Goal: Task Accomplishment & Management: Manage account settings

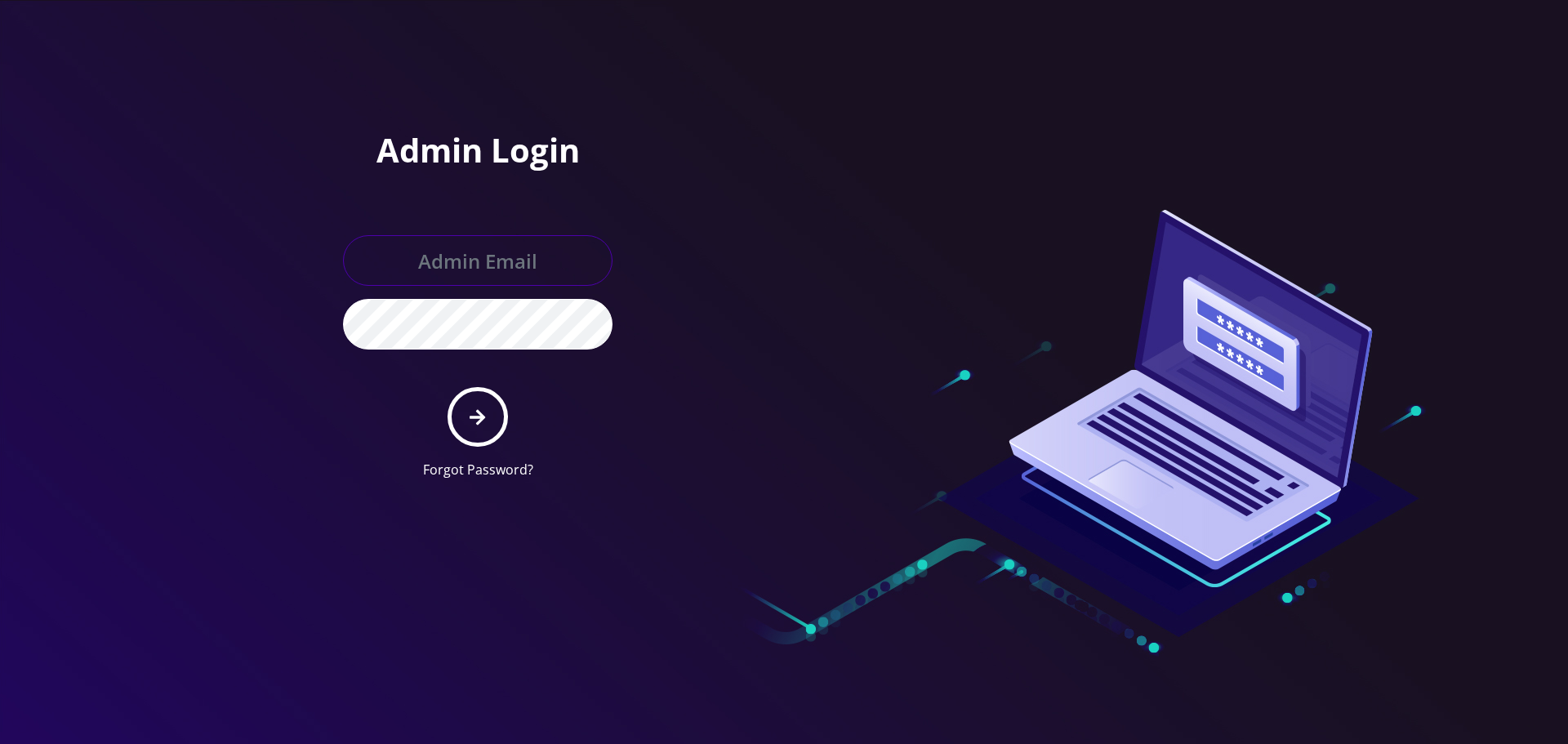
type input "Info@shluchimassist.com"
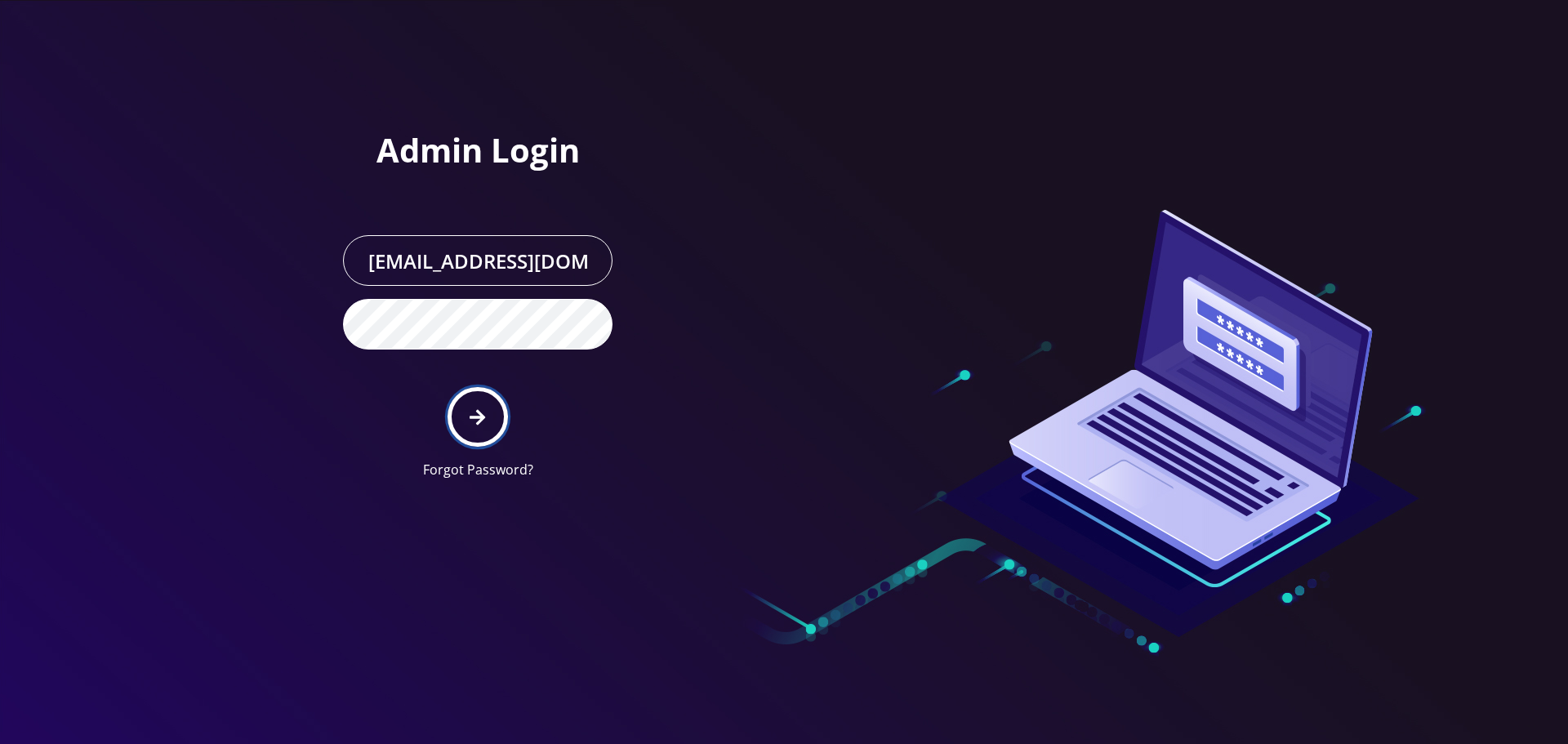
click at [477, 422] on icon "submit" at bounding box center [477, 417] width 15 height 18
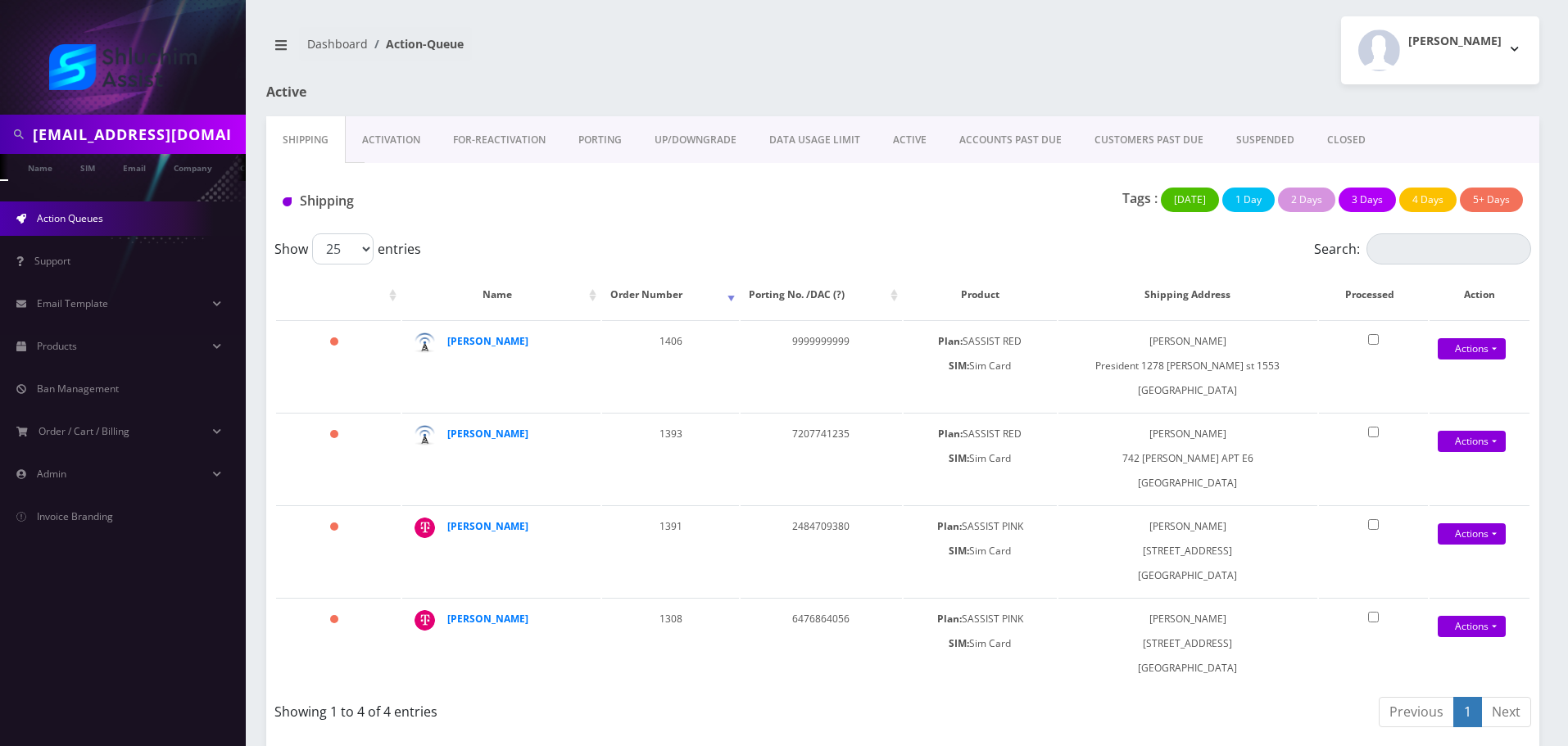
scroll to position [0, 41]
click at [208, 145] on input "thildeshaim@gmail.com" at bounding box center [137, 134] width 209 height 32
click at [138, 130] on input "text" at bounding box center [137, 134] width 209 height 32
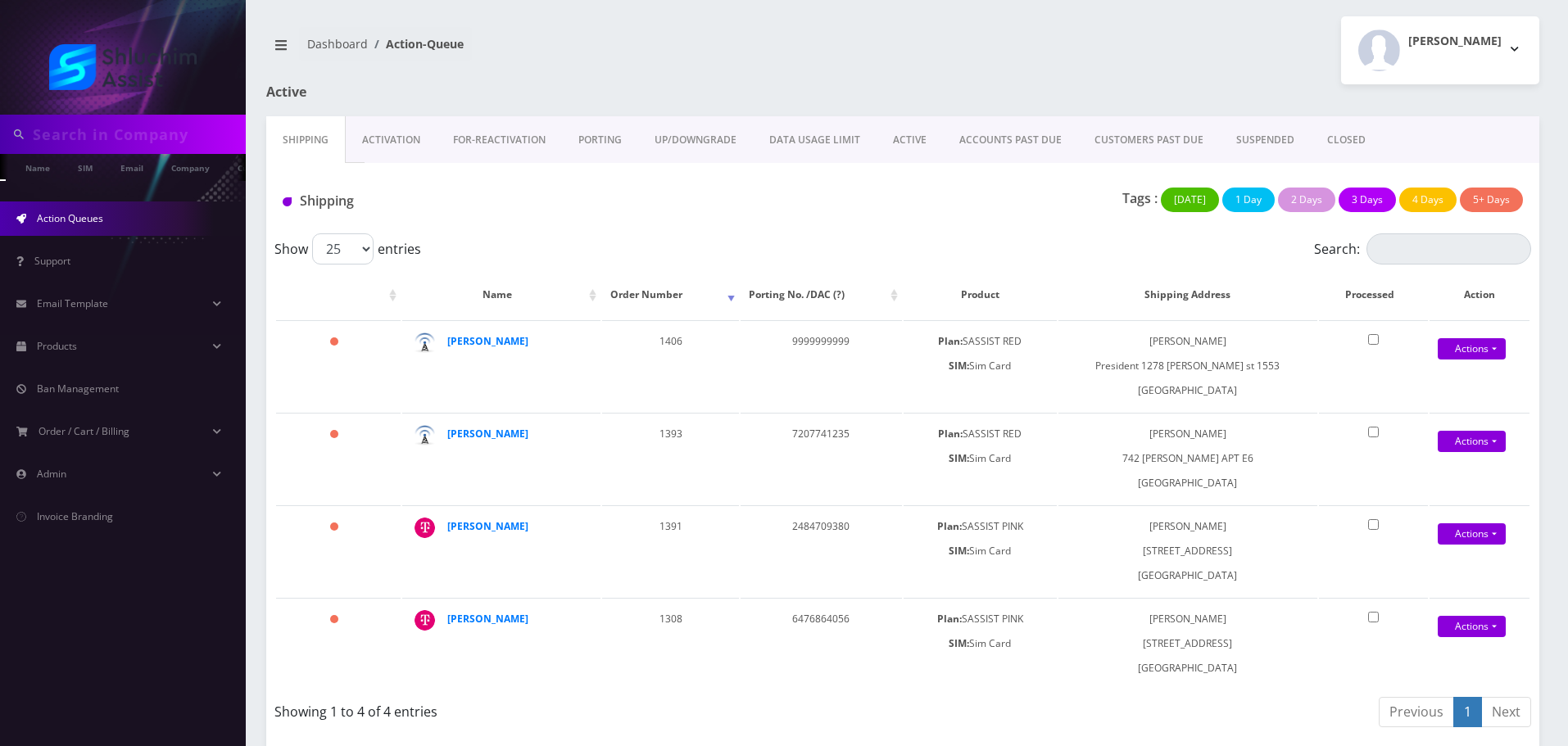
paste input "9296171225"
type input "9296171225"
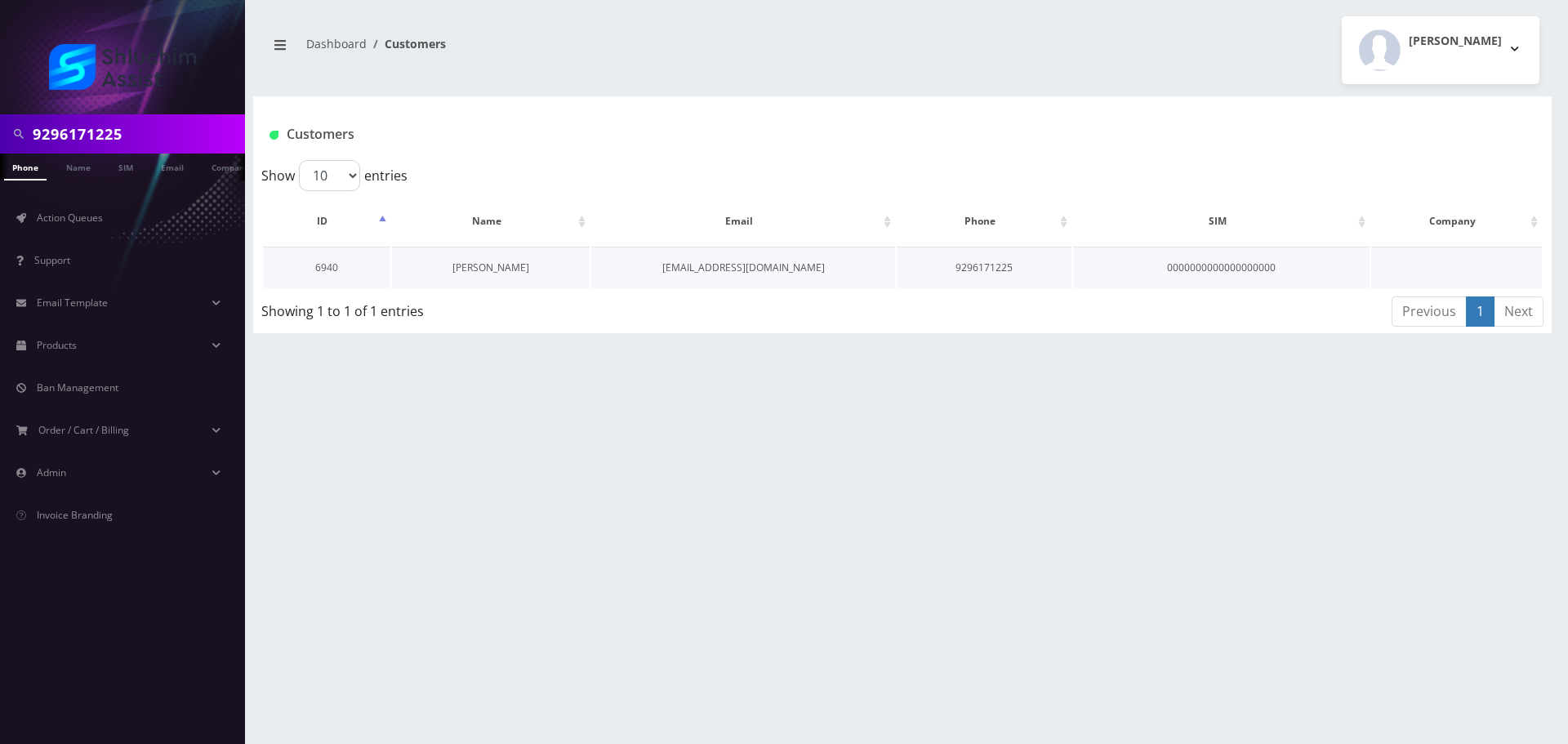
click at [481, 264] on link "[PERSON_NAME]" at bounding box center [490, 267] width 76 height 14
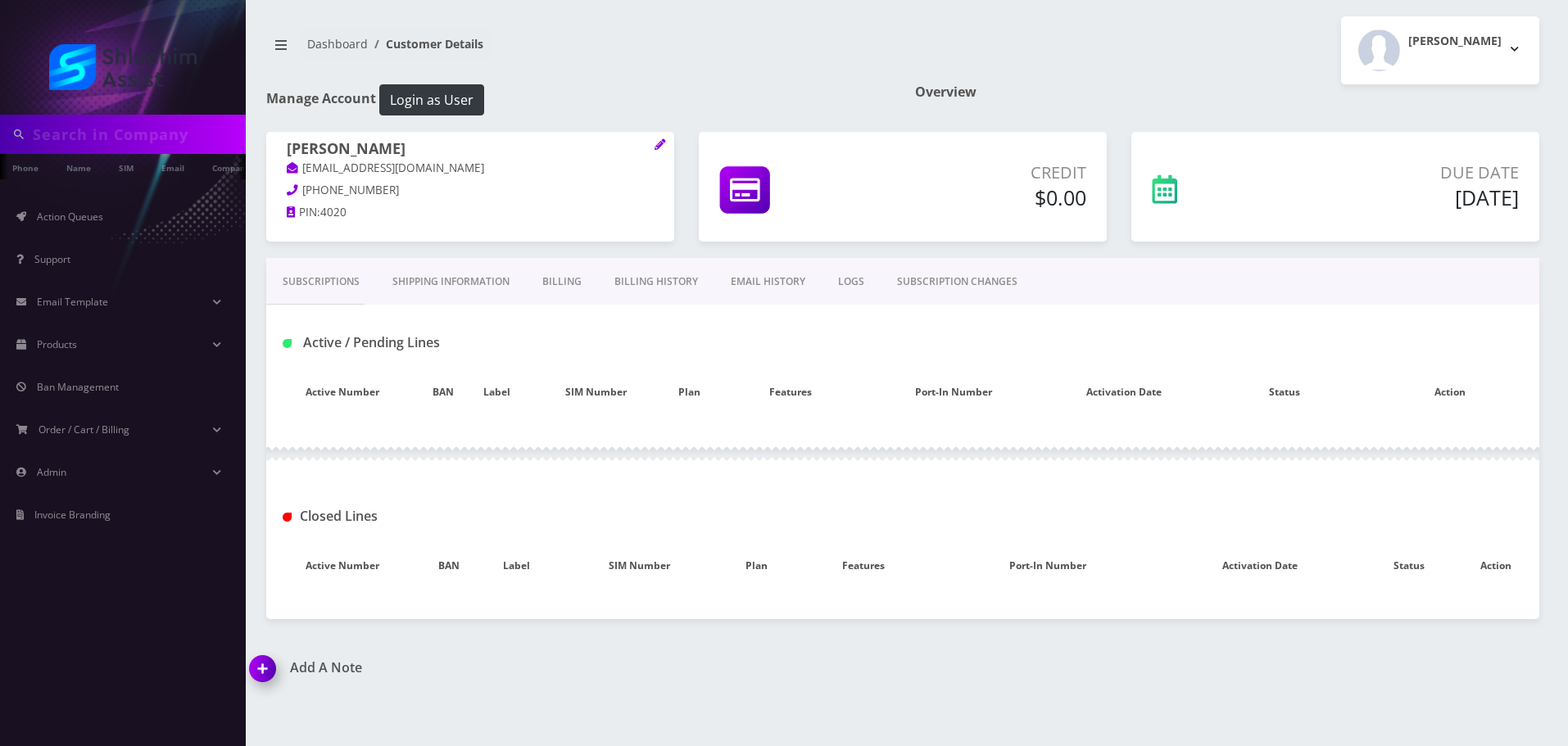
type input "9296171225"
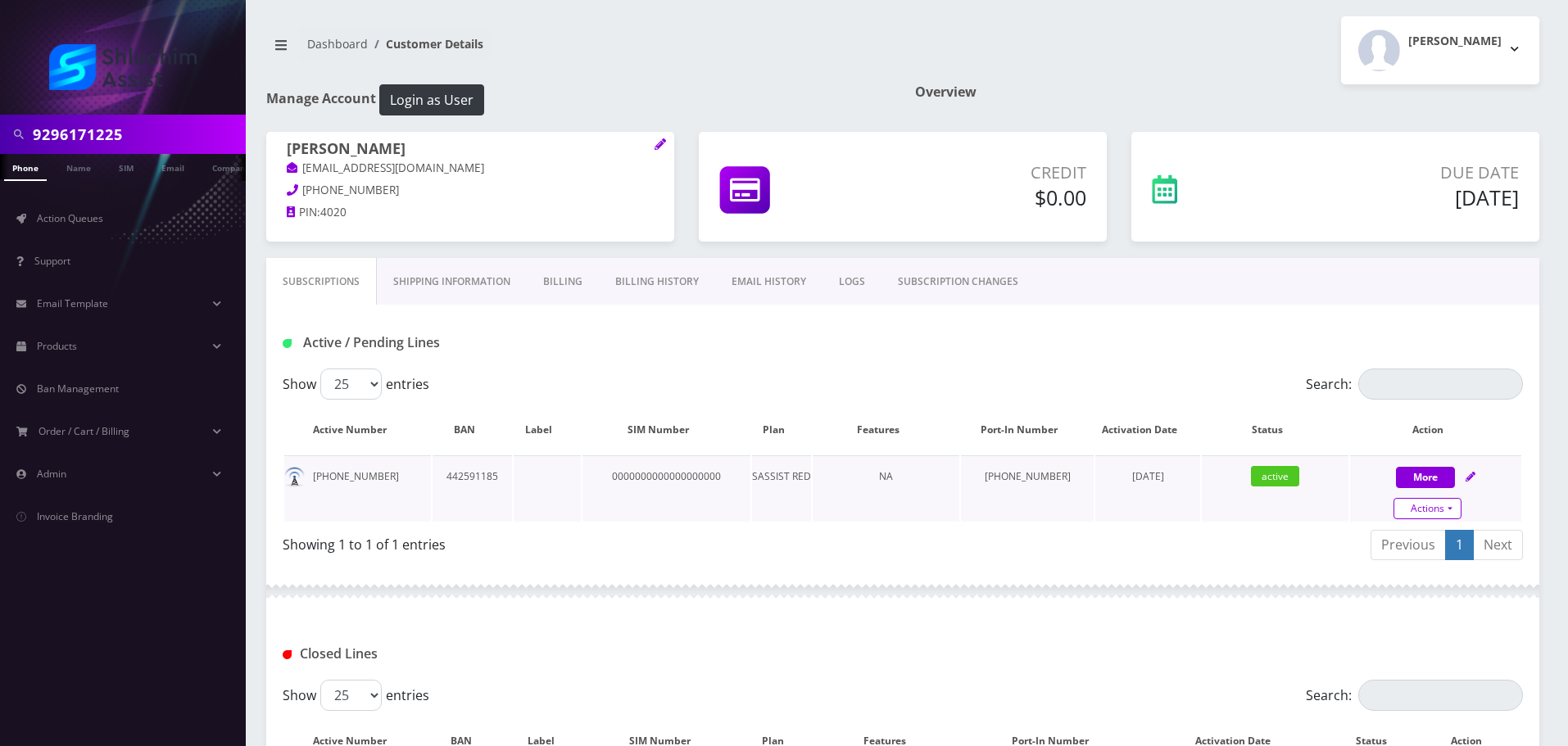
click at [1428, 506] on link "Actions" at bounding box center [1427, 509] width 68 height 21
select select "307"
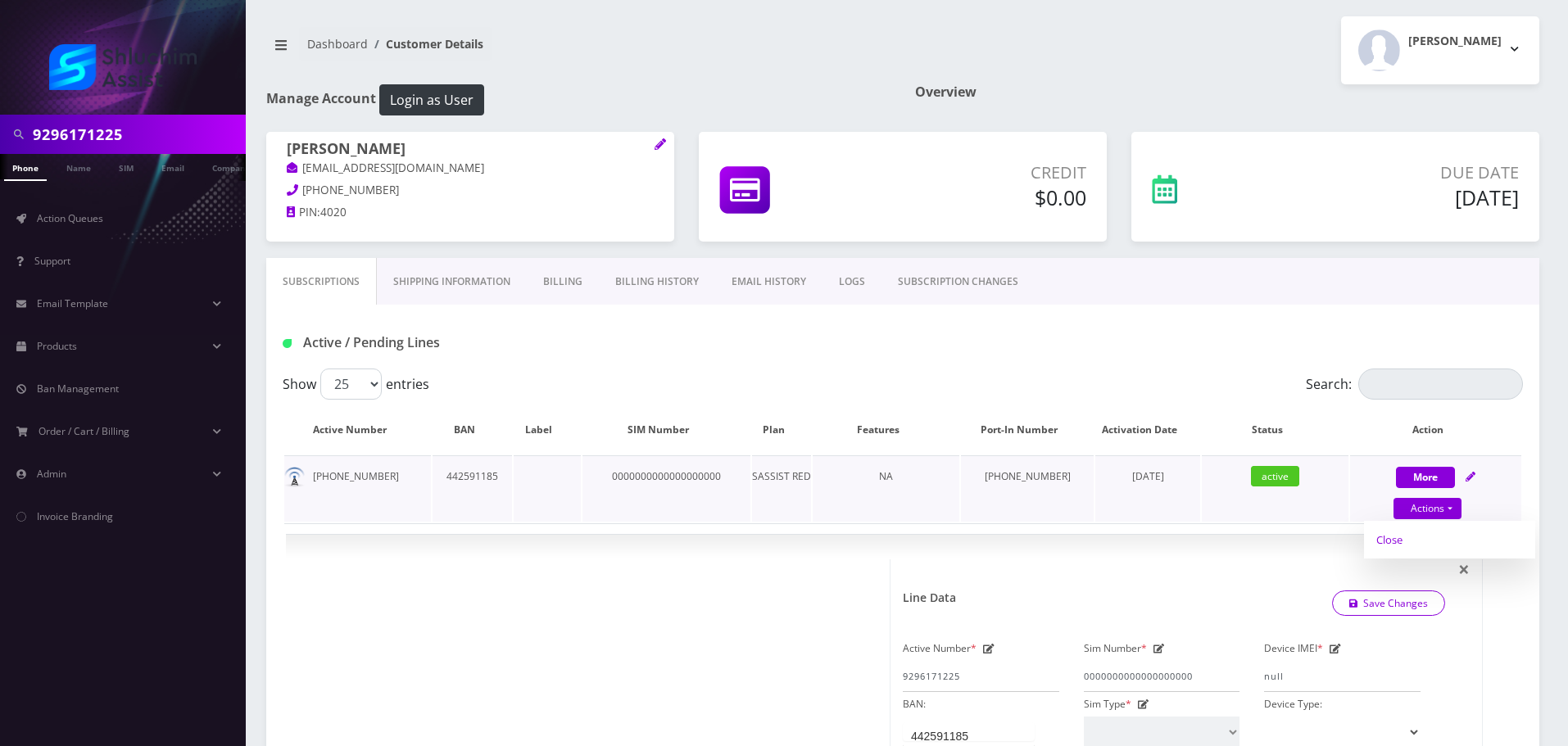
click at [1408, 547] on link "Close" at bounding box center [1449, 539] width 171 height 25
type input "08/12/2025"
select select "307"
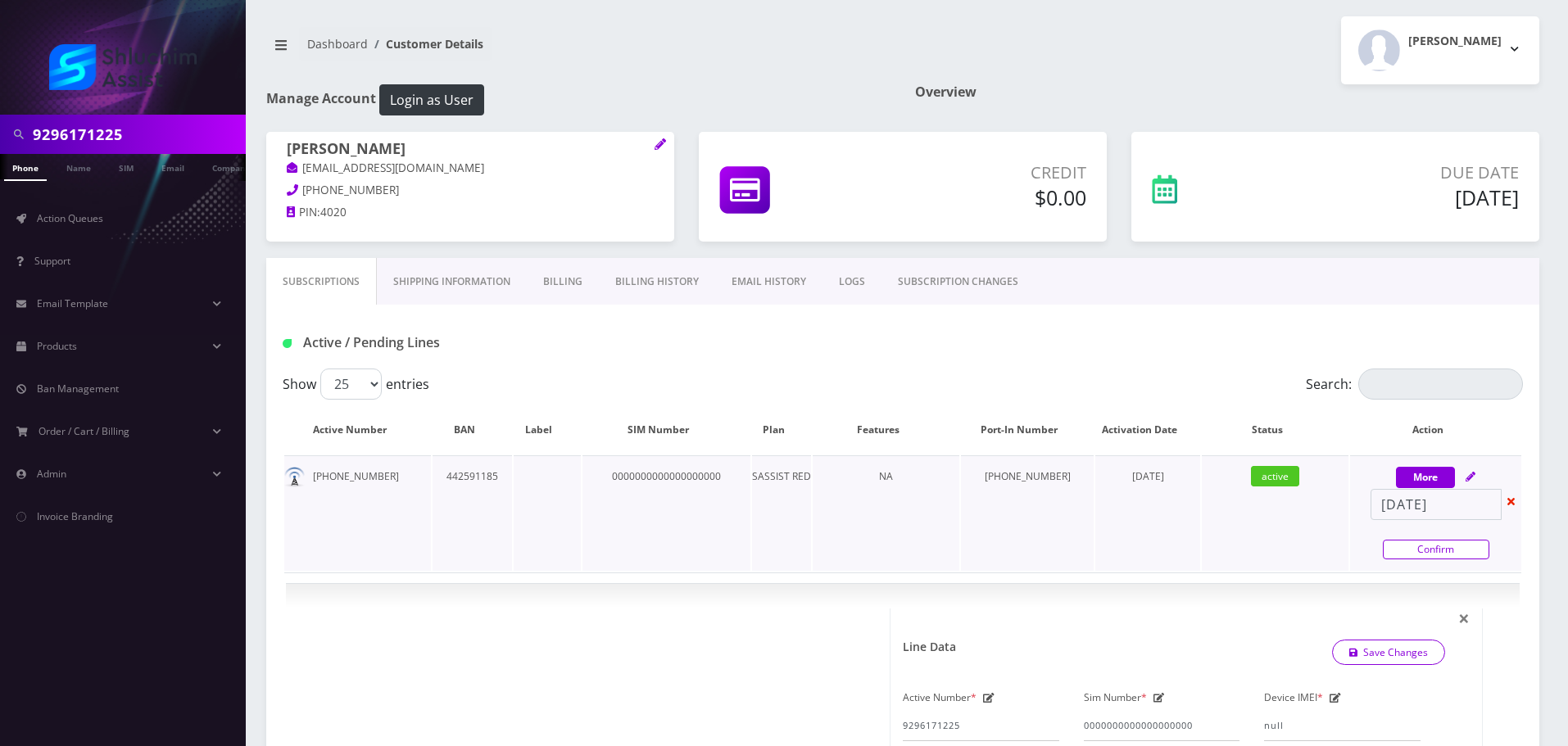
click at [1412, 550] on link "Confirm" at bounding box center [1435, 549] width 106 height 20
select select "307"
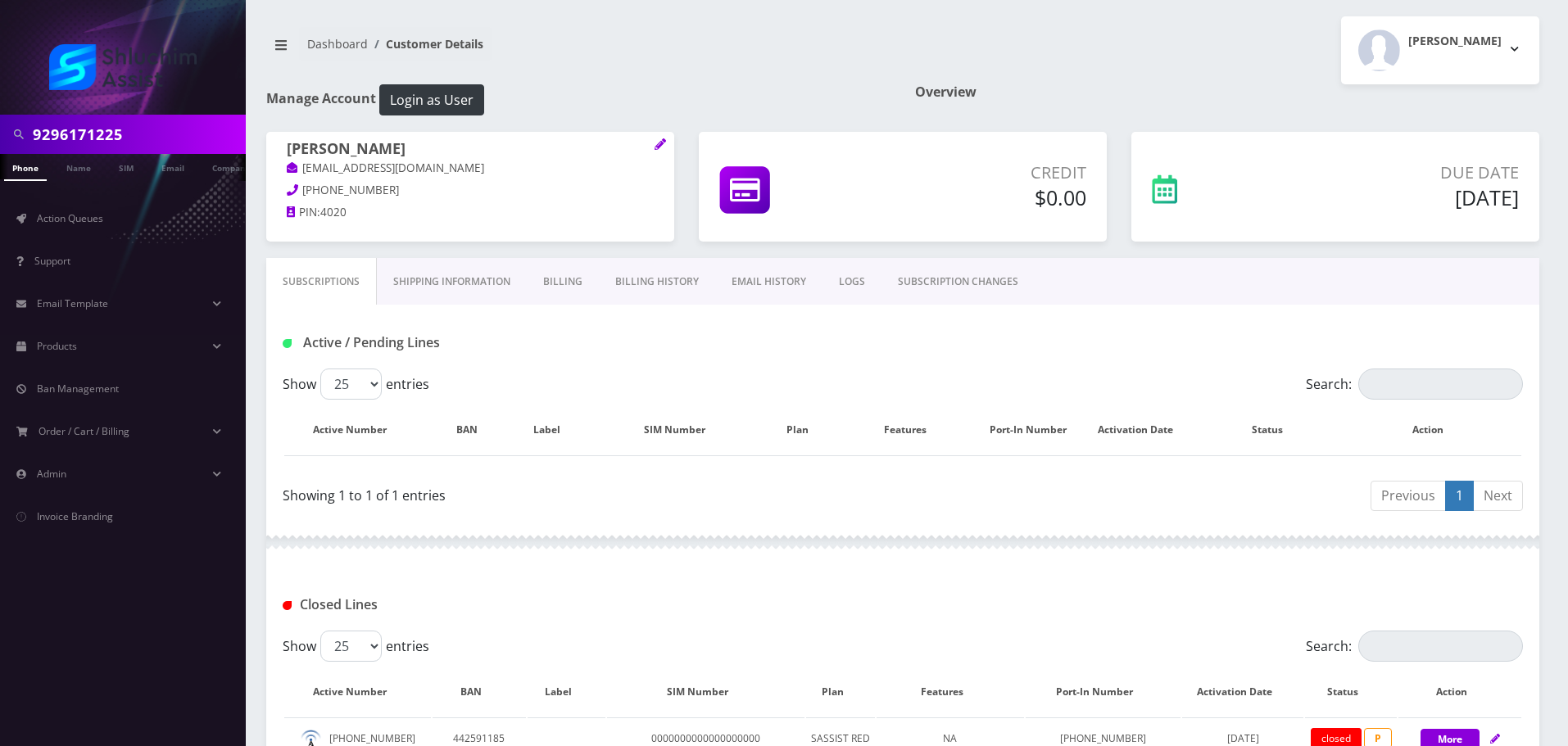
click at [157, 145] on input "9296171225" at bounding box center [137, 134] width 209 height 32
click at [125, 145] on input "text" at bounding box center [137, 134] width 209 height 32
paste input "9173764273"
type input "9173764273"
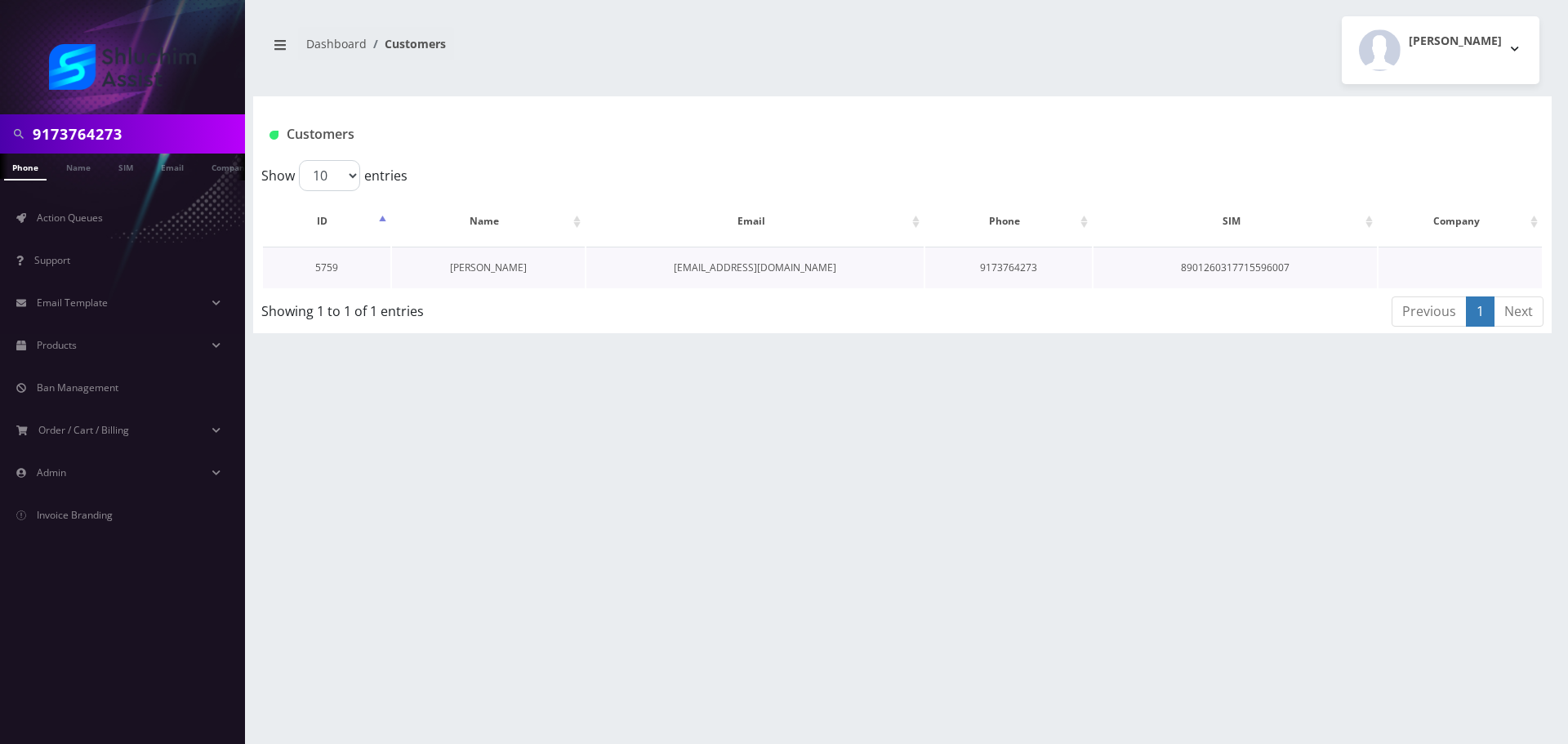
click at [479, 262] on link "[PERSON_NAME]" at bounding box center [488, 267] width 76 height 14
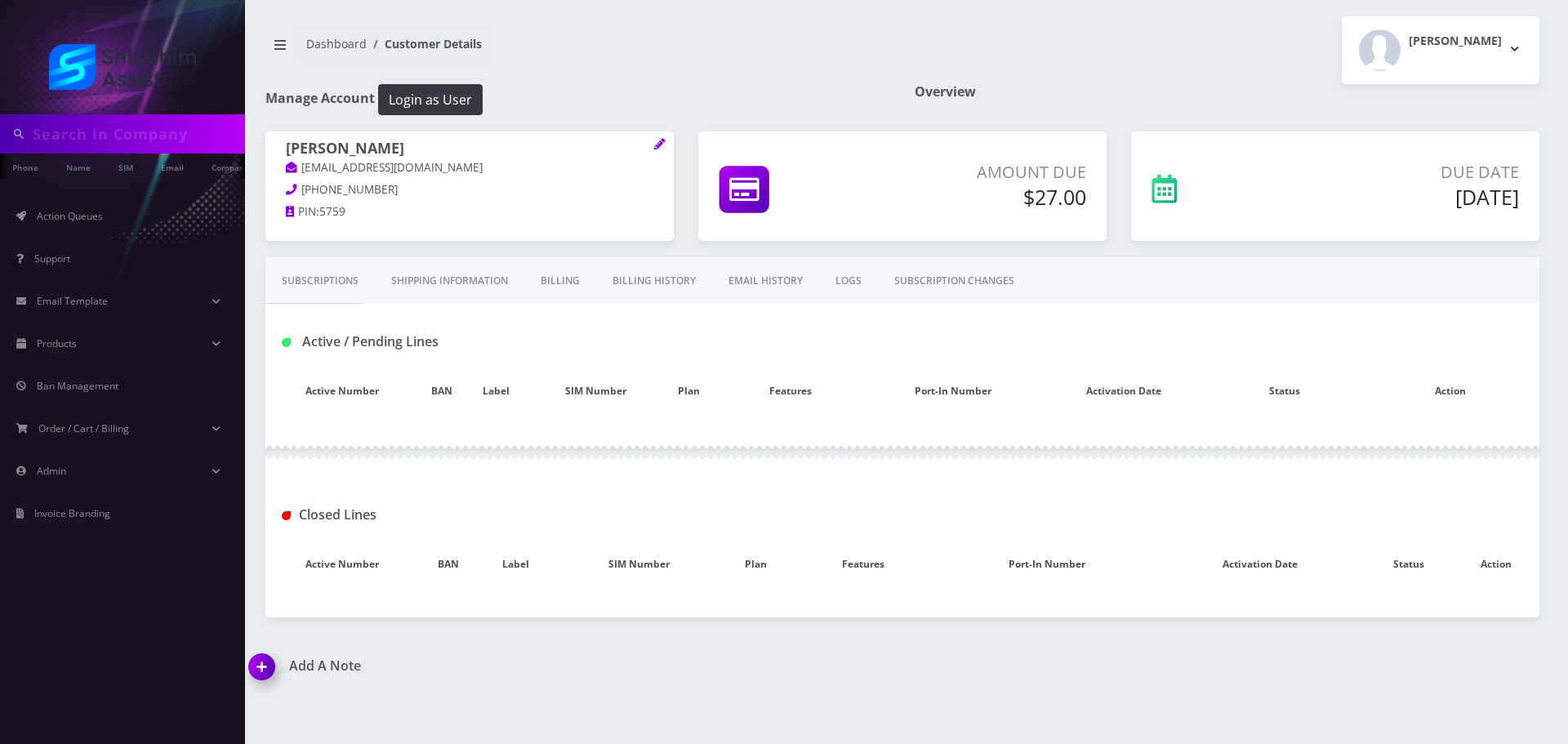
type input "9173764273"
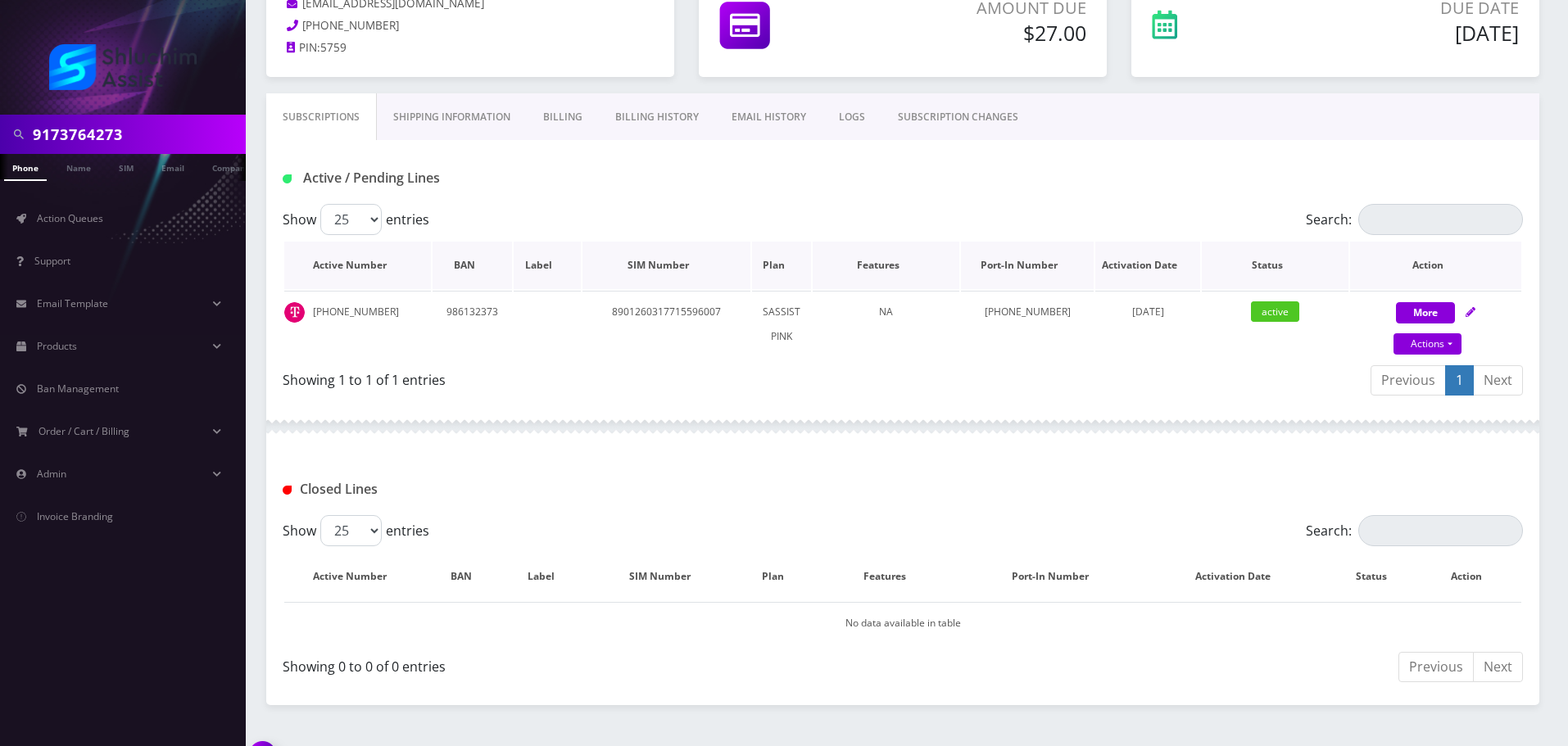
scroll to position [39, 0]
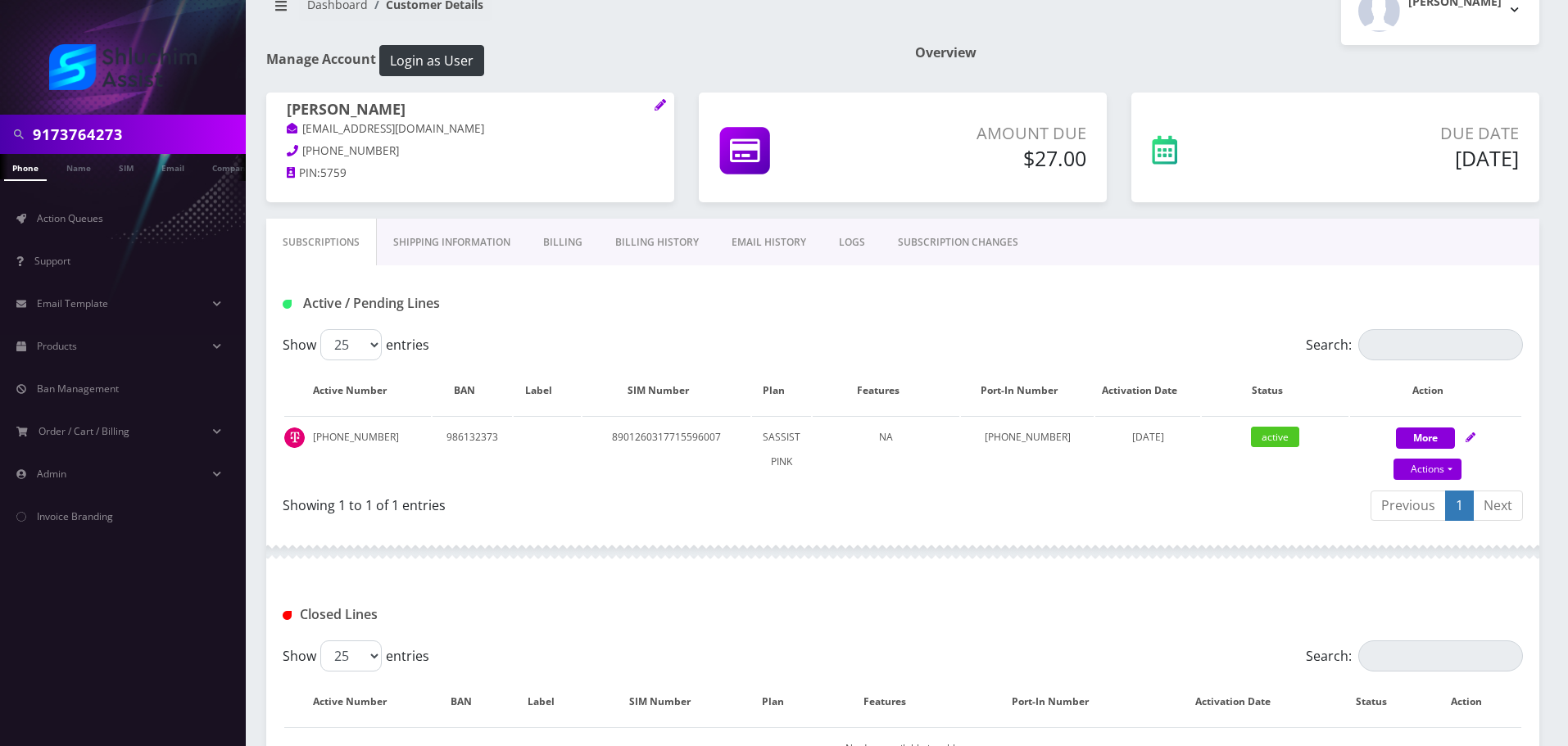
click at [672, 226] on link "Billing History" at bounding box center [657, 243] width 117 height 48
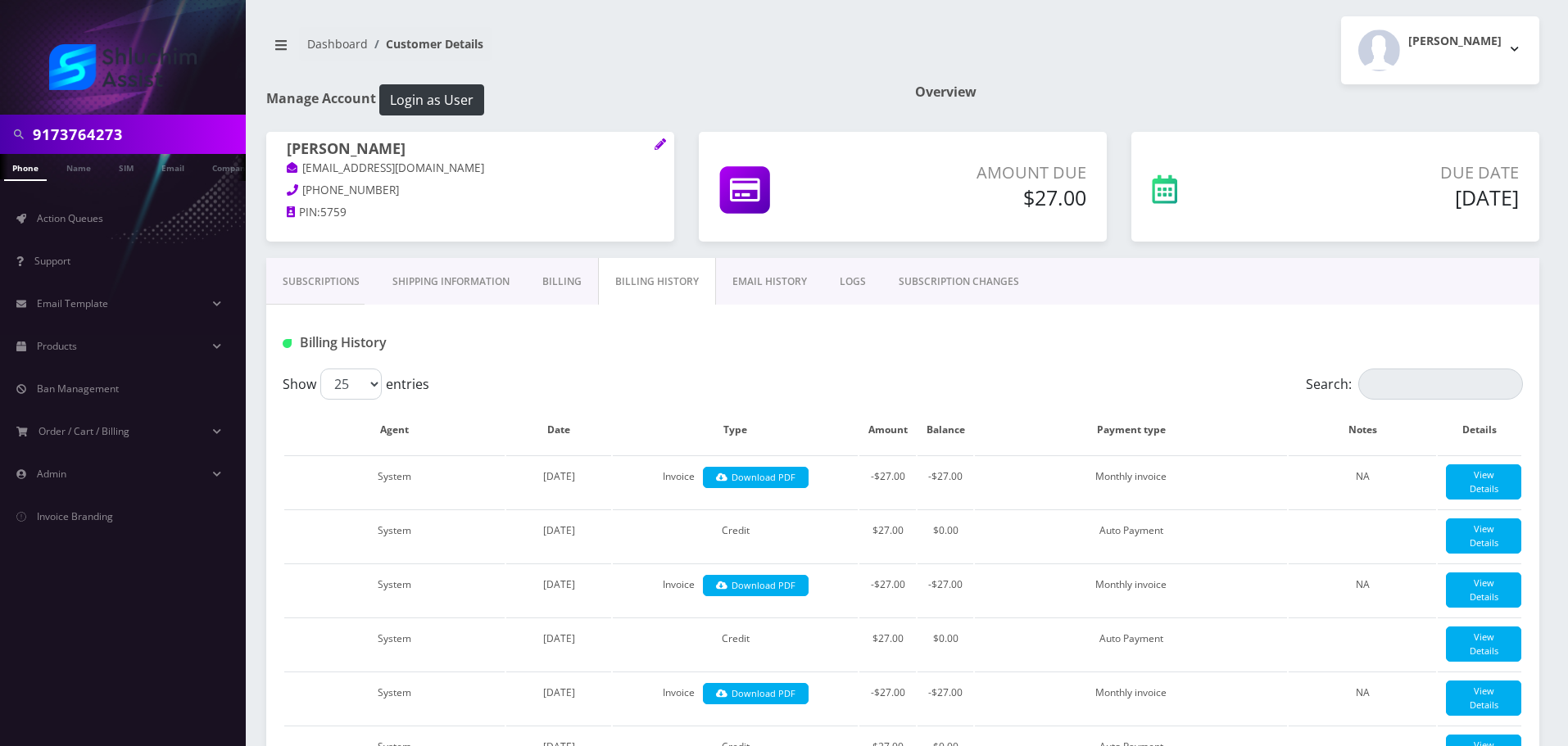
click at [356, 270] on link "Subscriptions" at bounding box center [320, 282] width 110 height 48
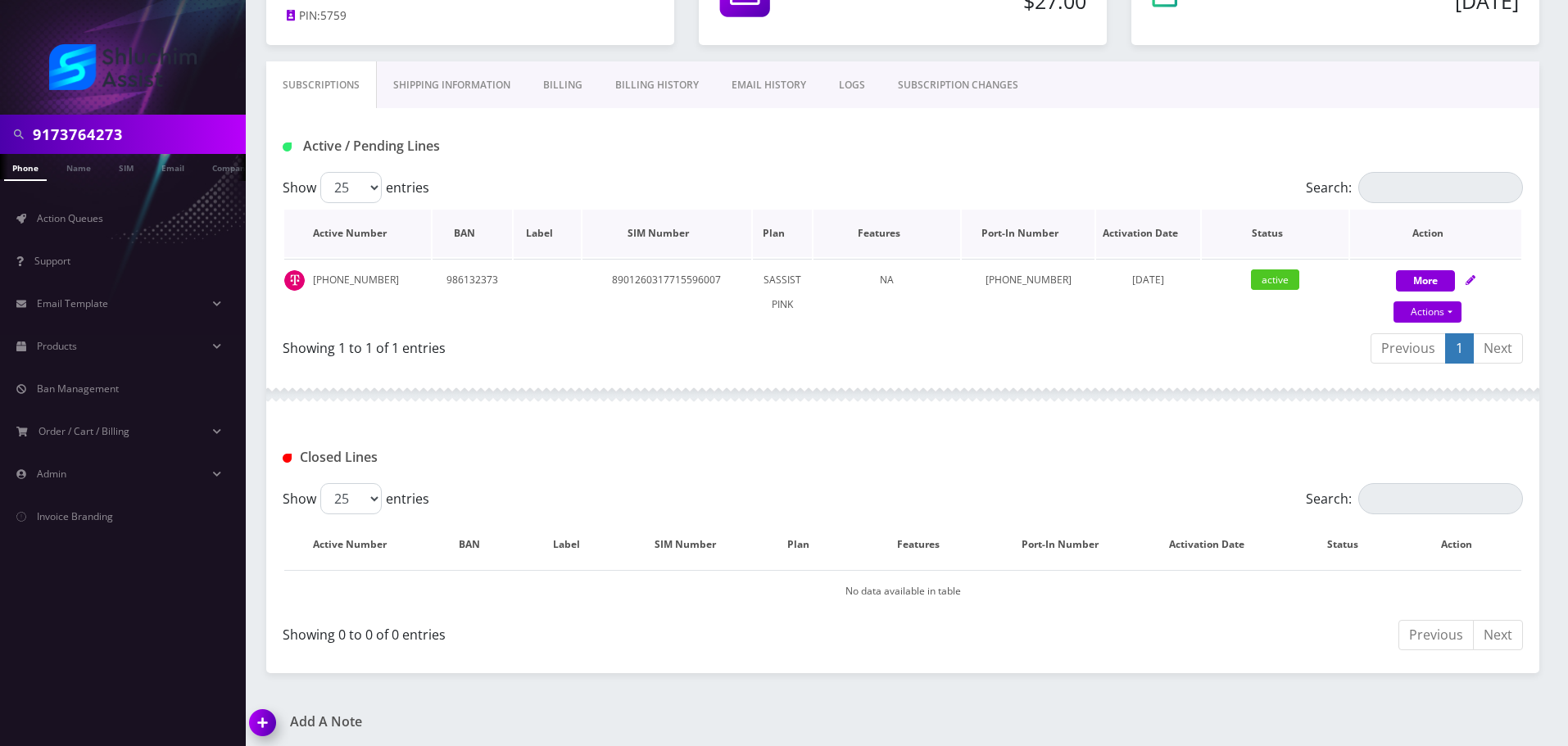
scroll to position [203, 0]
